Goal: Task Accomplishment & Management: Manage account settings

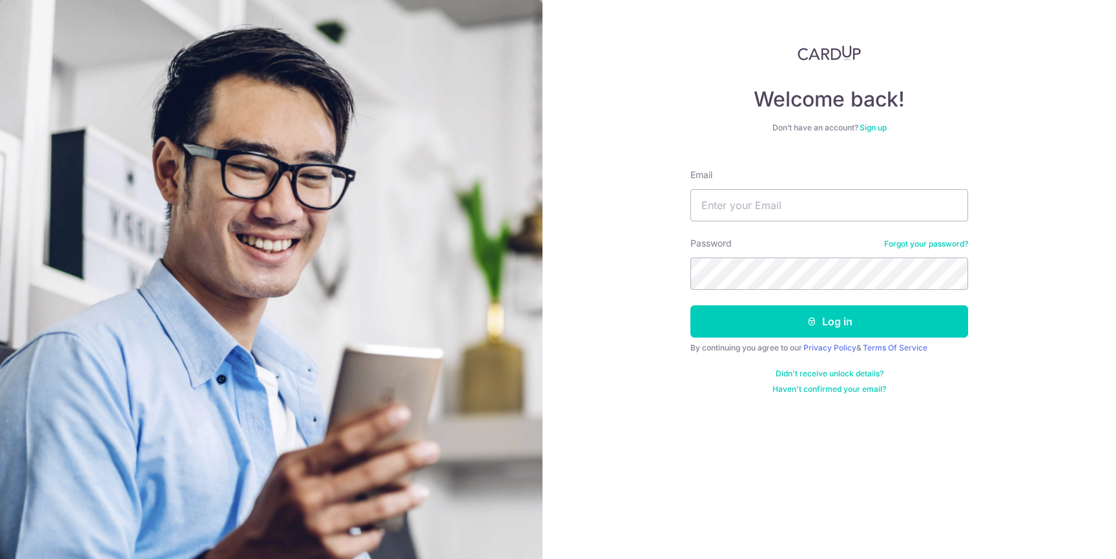
click at [733, 238] on div "Password Forgot your password?" at bounding box center [829, 263] width 278 height 53
click at [757, 201] on input "Email" at bounding box center [829, 205] width 278 height 32
type input "[EMAIL_ADDRESS][DOMAIN_NAME]"
click at [690, 305] on button "Log in" at bounding box center [829, 321] width 278 height 32
click at [811, 338] on form "Email p.lianghong@gmail.com Password Forgot your password? Log in By continuing…" at bounding box center [829, 277] width 278 height 236
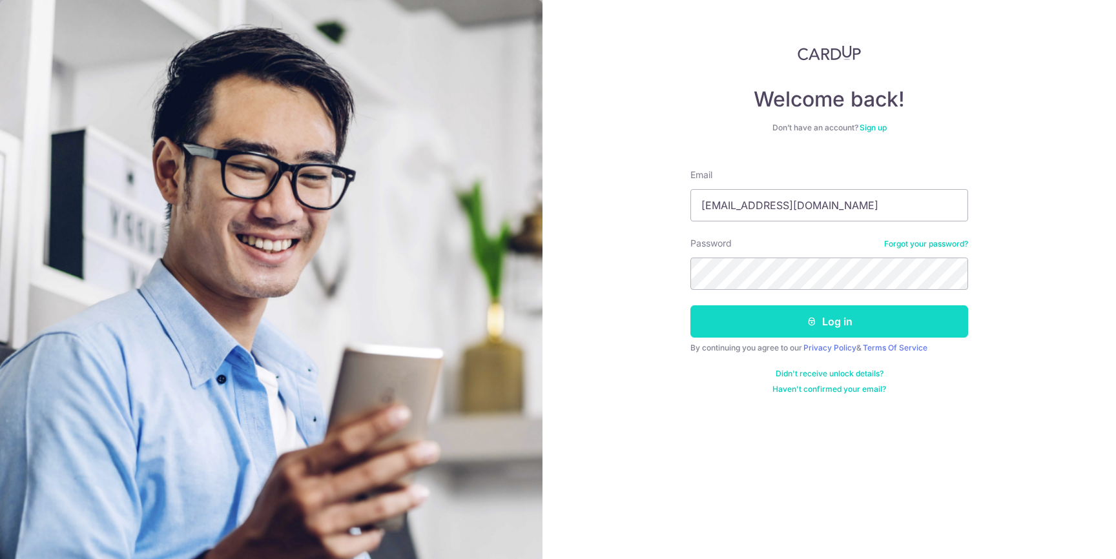
click at [800, 332] on button "Log in" at bounding box center [829, 321] width 278 height 32
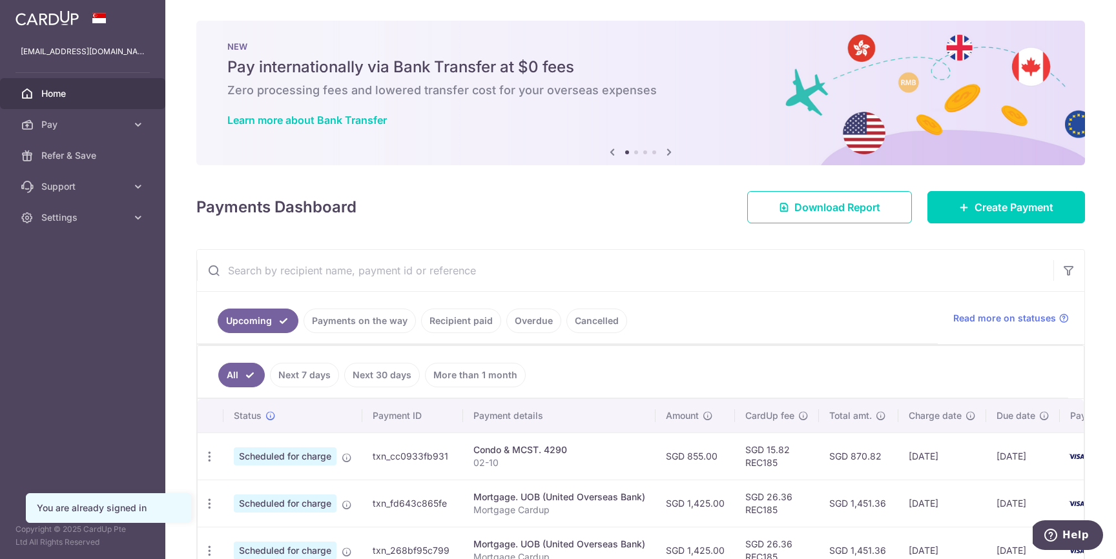
scroll to position [94, 0]
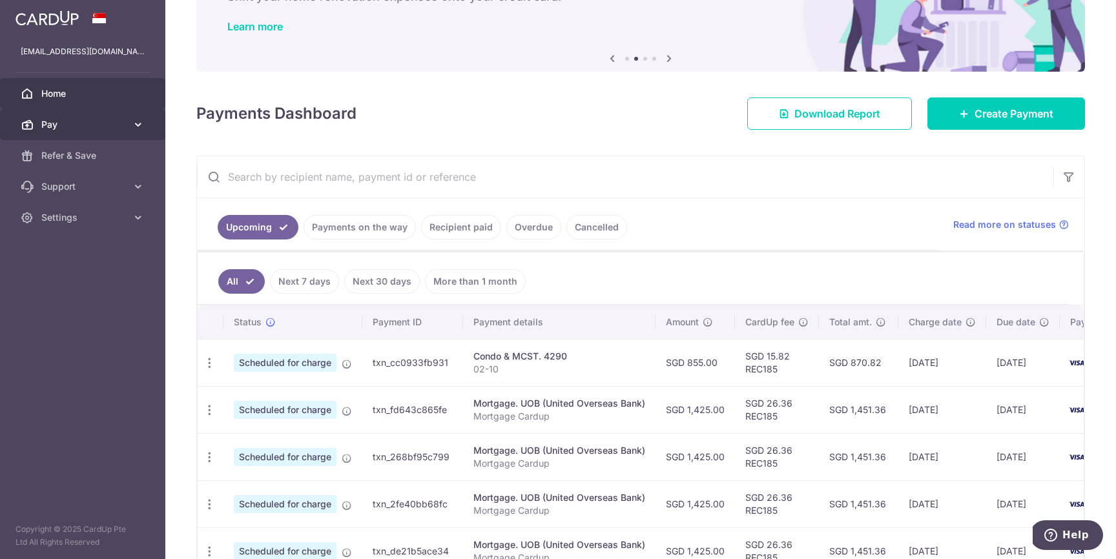
click at [96, 119] on span "Pay" at bounding box center [83, 124] width 85 height 13
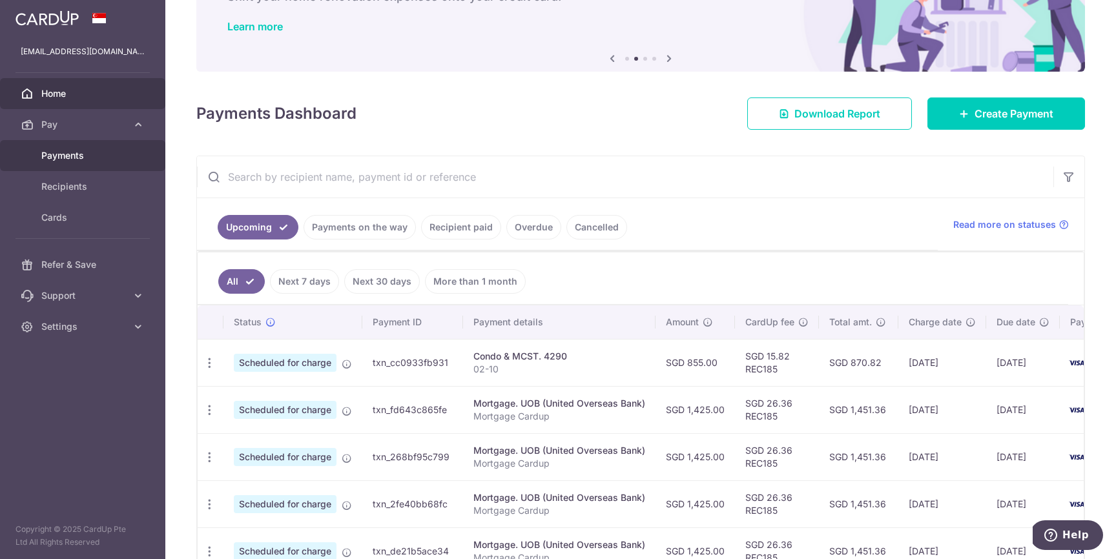
click at [92, 163] on link "Payments" at bounding box center [82, 155] width 165 height 31
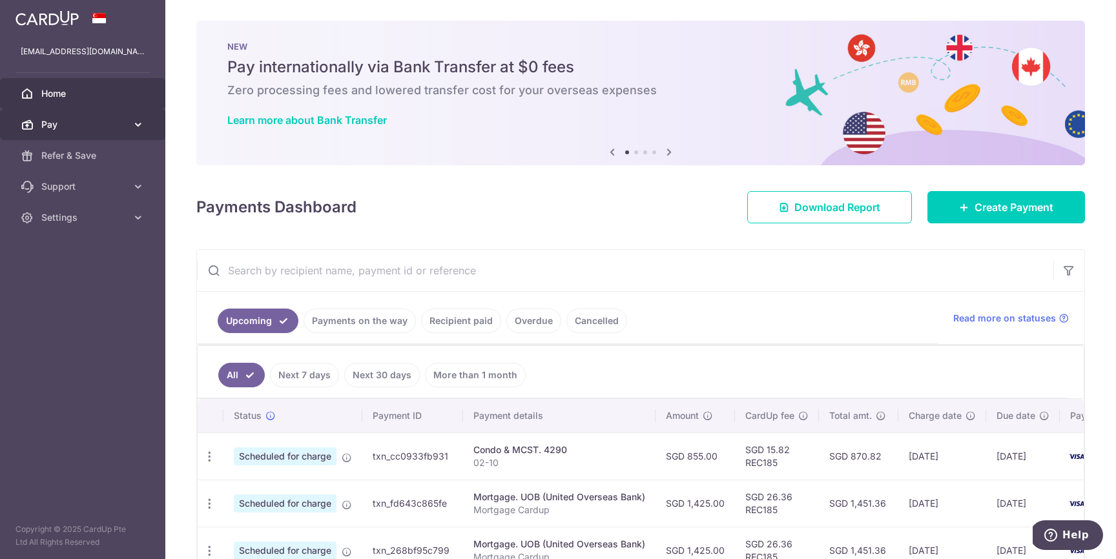
click at [70, 127] on span "Pay" at bounding box center [83, 124] width 85 height 13
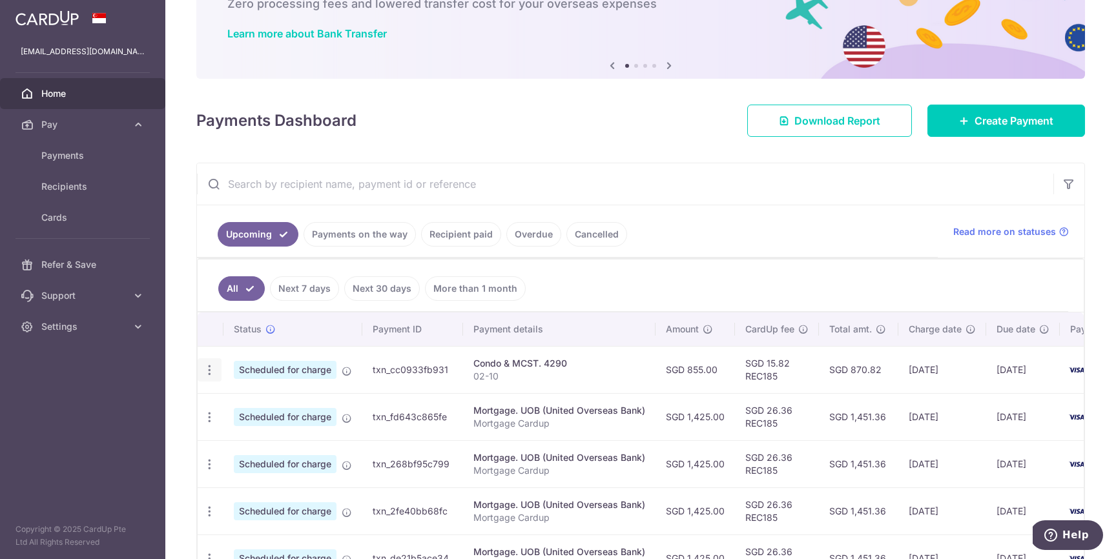
click at [212, 368] on icon "button" at bounding box center [210, 370] width 14 height 14
click at [250, 429] on span "Cancel payment" at bounding box center [278, 436] width 87 height 15
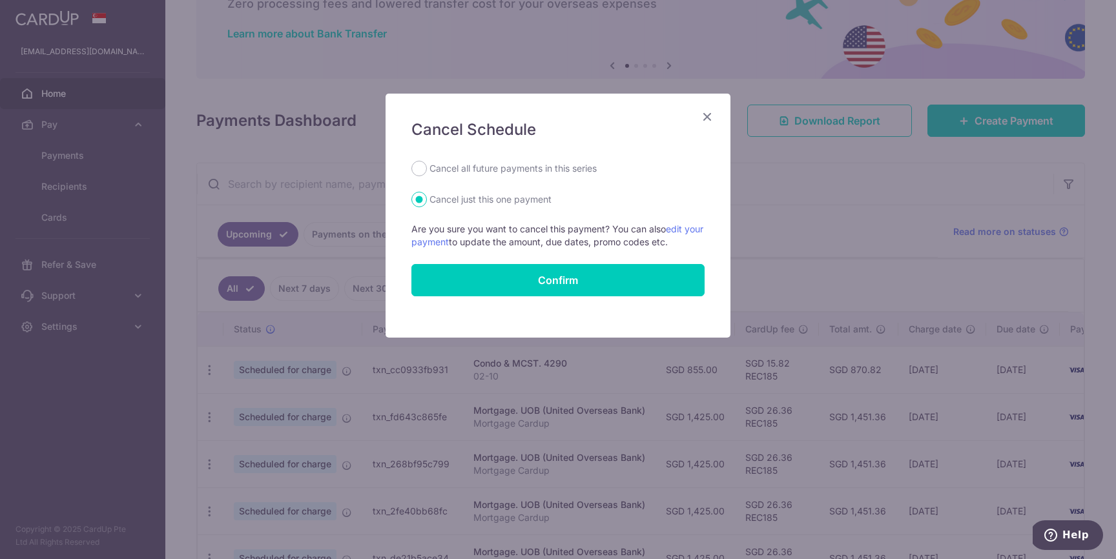
click at [520, 176] on label "Cancel all future payments in this series" at bounding box center [512, 168] width 167 height 15
click at [427, 176] on input "Cancel all future payments in this series" at bounding box center [418, 168] width 15 height 15
radio input "true"
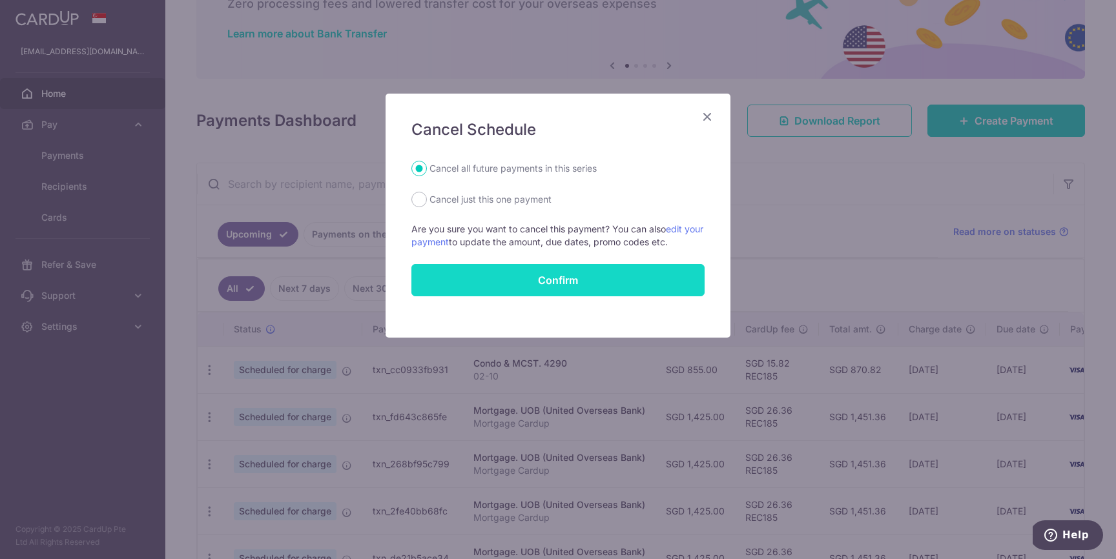
click at [546, 281] on button "Confirm" at bounding box center [557, 280] width 293 height 32
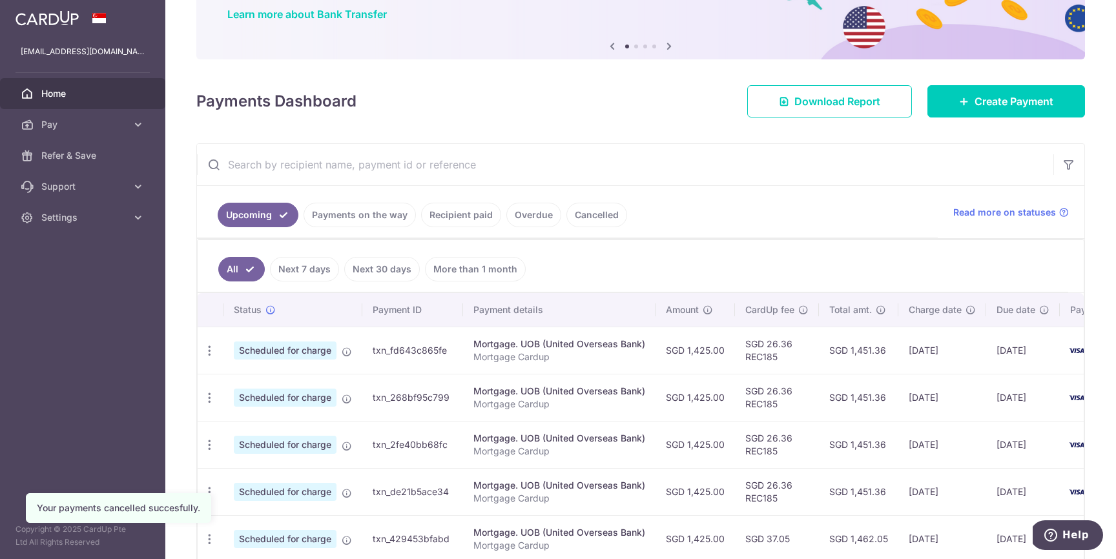
scroll to position [116, 0]
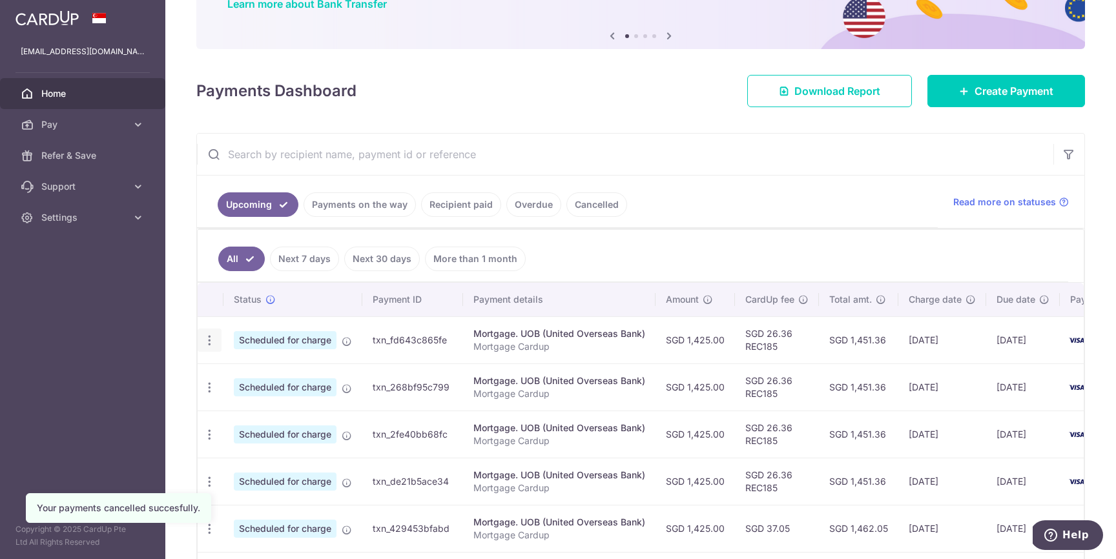
click at [211, 340] on icon "button" at bounding box center [210, 341] width 14 height 14
click at [255, 402] on span "Cancel payment" at bounding box center [278, 407] width 87 height 15
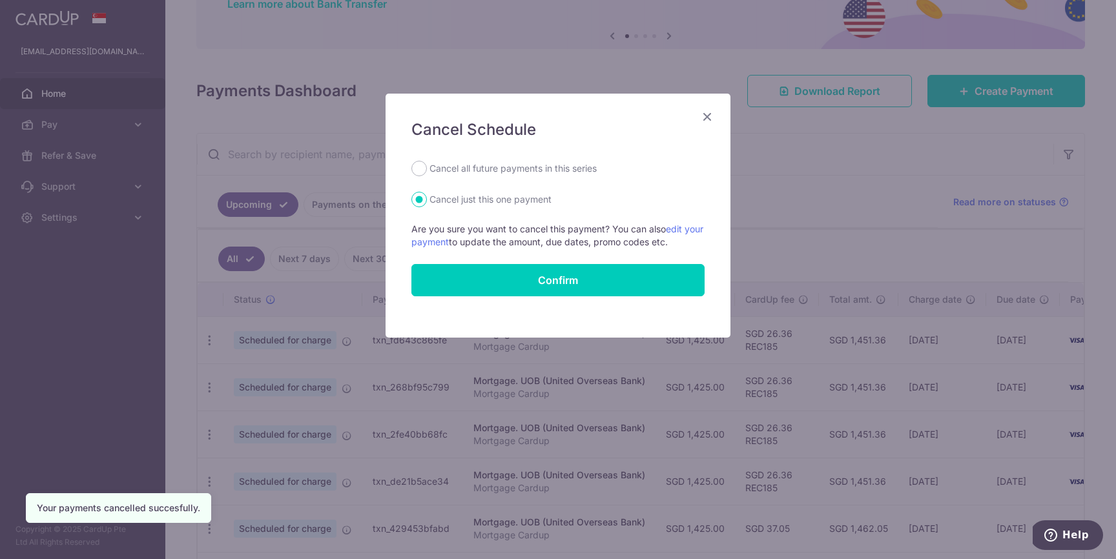
click at [469, 172] on label "Cancel all future payments in this series" at bounding box center [512, 168] width 167 height 15
click at [427, 172] on input "Cancel all future payments in this series" at bounding box center [418, 168] width 15 height 15
radio input "true"
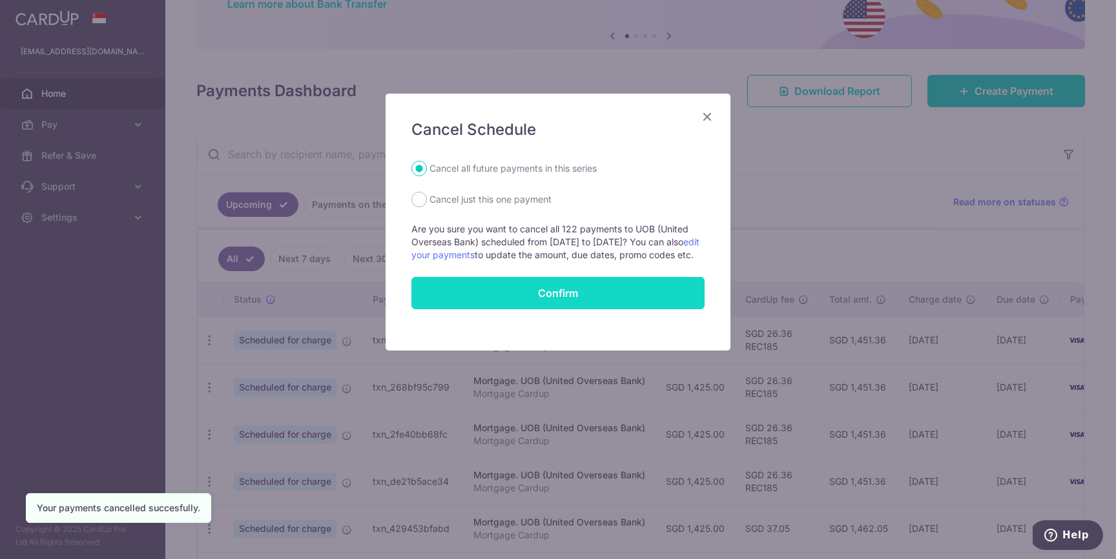
click at [502, 308] on button "Confirm" at bounding box center [557, 293] width 293 height 32
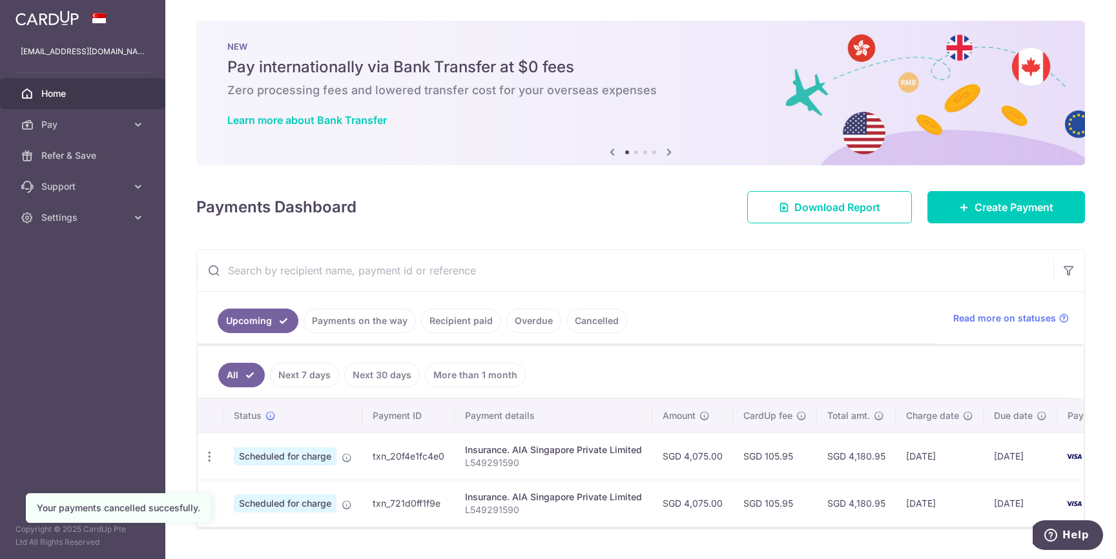
scroll to position [31, 0]
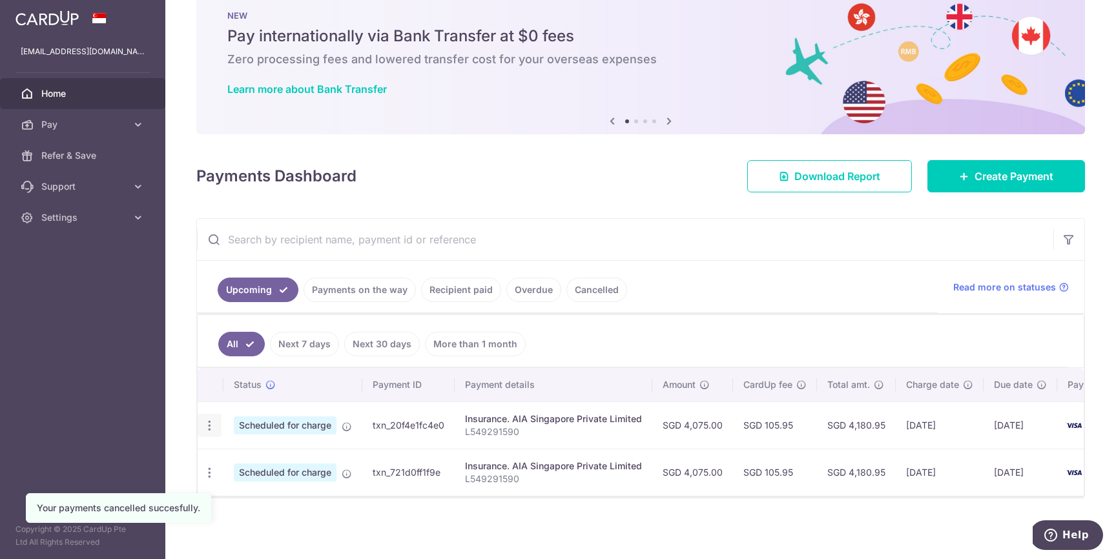
click at [206, 423] on icon "button" at bounding box center [210, 426] width 14 height 14
click at [247, 489] on span "Cancel payment" at bounding box center [278, 492] width 87 height 15
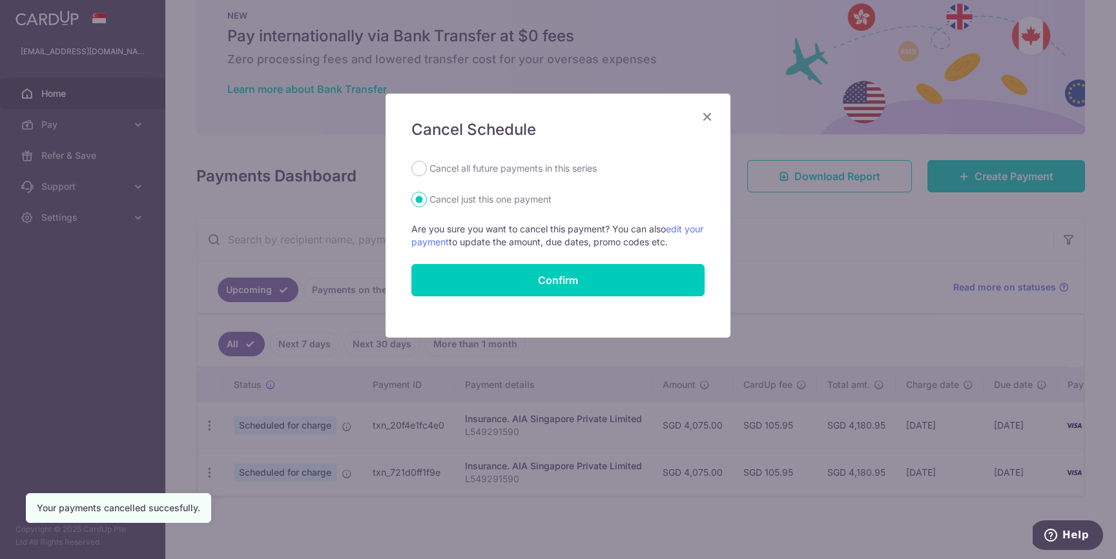
click at [507, 175] on label "Cancel all future payments in this series" at bounding box center [512, 168] width 167 height 15
click at [427, 175] on input "Cancel all future payments in this series" at bounding box center [418, 168] width 15 height 15
radio input "true"
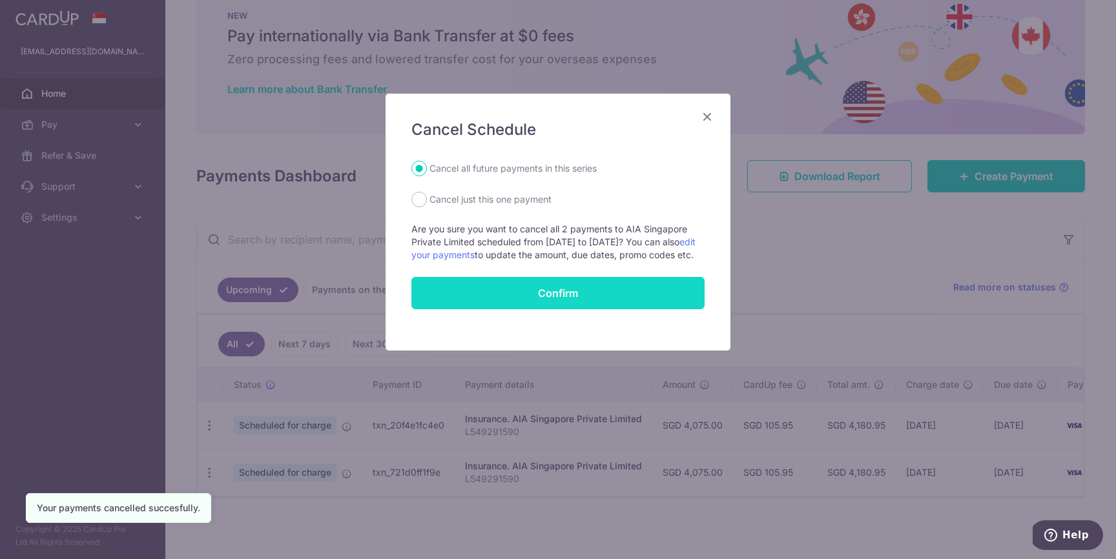
click at [561, 303] on button "Confirm" at bounding box center [557, 293] width 293 height 32
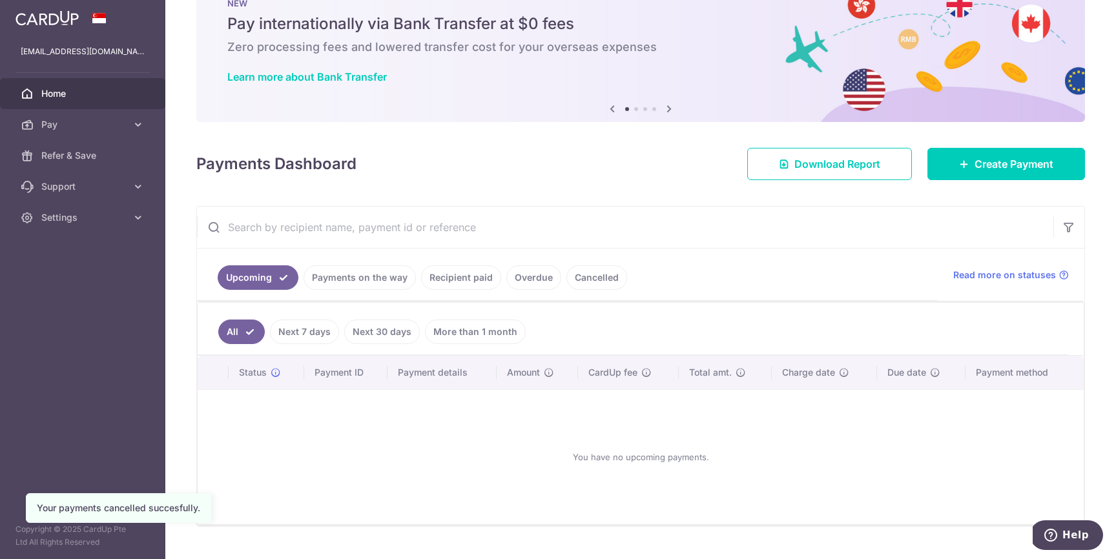
scroll to position [58, 0]
